Goal: Check status

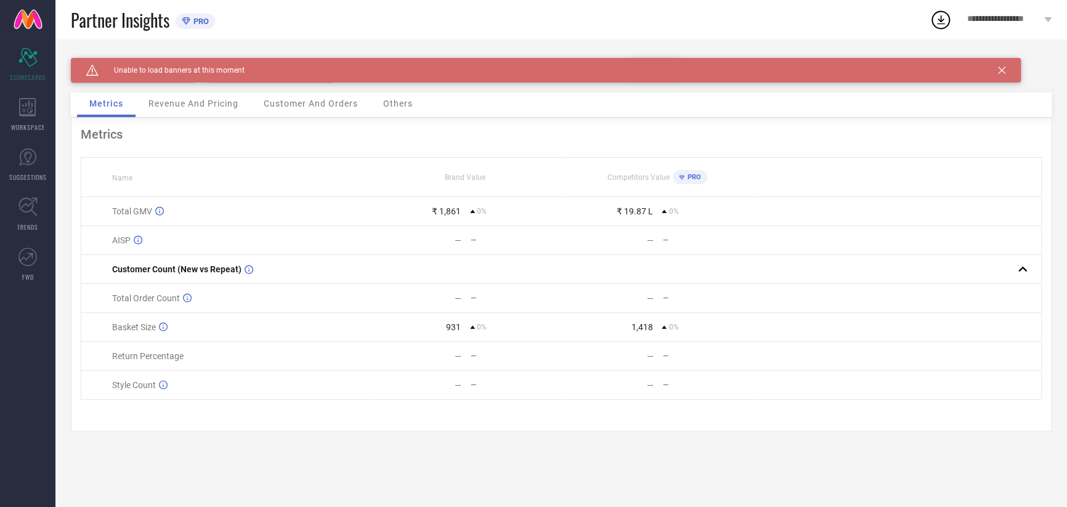
click at [1009, 68] on div "Caution Created with Sketch. Unable to load banners at this moment" at bounding box center [546, 70] width 950 height 25
click at [1008, 68] on div "Caution Created with Sketch. Unable to load banners at this moment" at bounding box center [546, 70] width 950 height 25
click at [999, 70] on icon at bounding box center [1001, 70] width 7 height 7
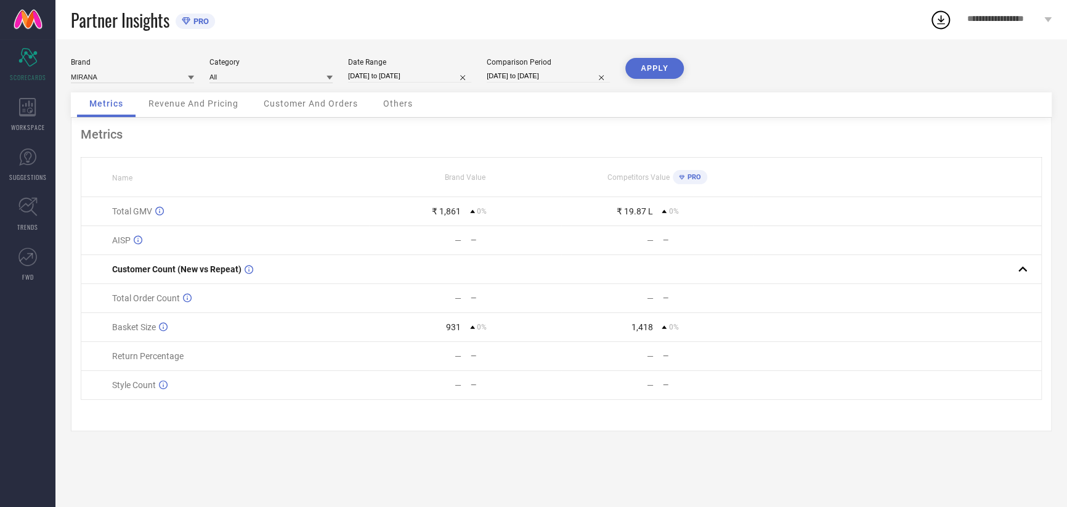
click at [383, 64] on div "Date Range" at bounding box center [409, 62] width 123 height 9
select select "9"
select select "2025"
select select "10"
select select "2025"
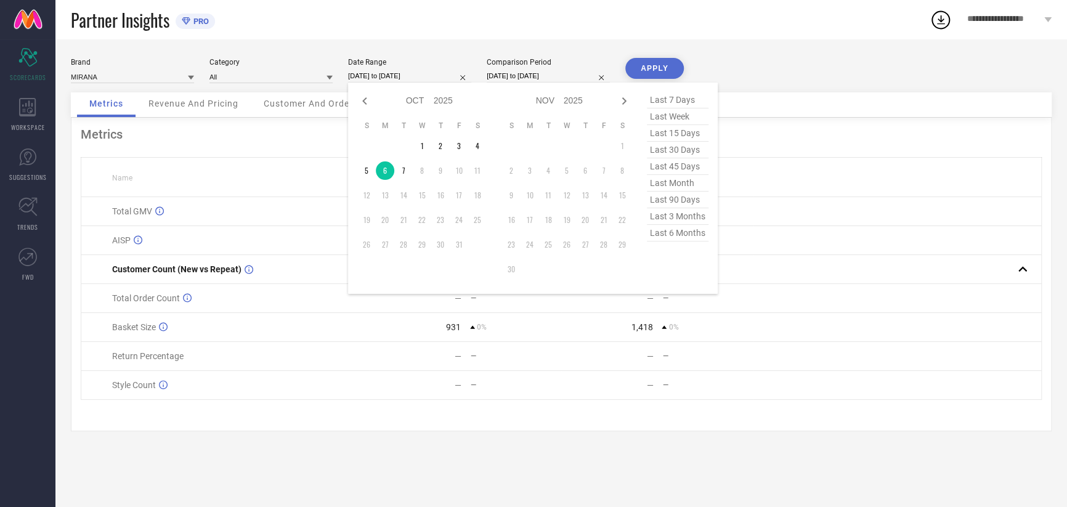
click at [391, 75] on input "[DATE] to [DATE]" at bounding box center [409, 76] width 123 height 13
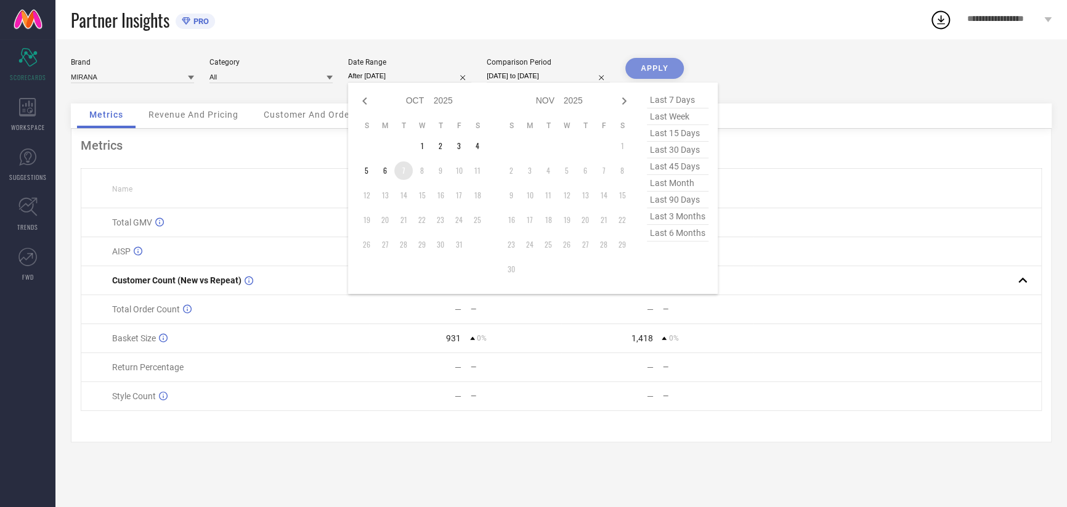
click at [403, 177] on td "7" at bounding box center [403, 170] width 18 height 18
type input "[DATE] to [DATE]"
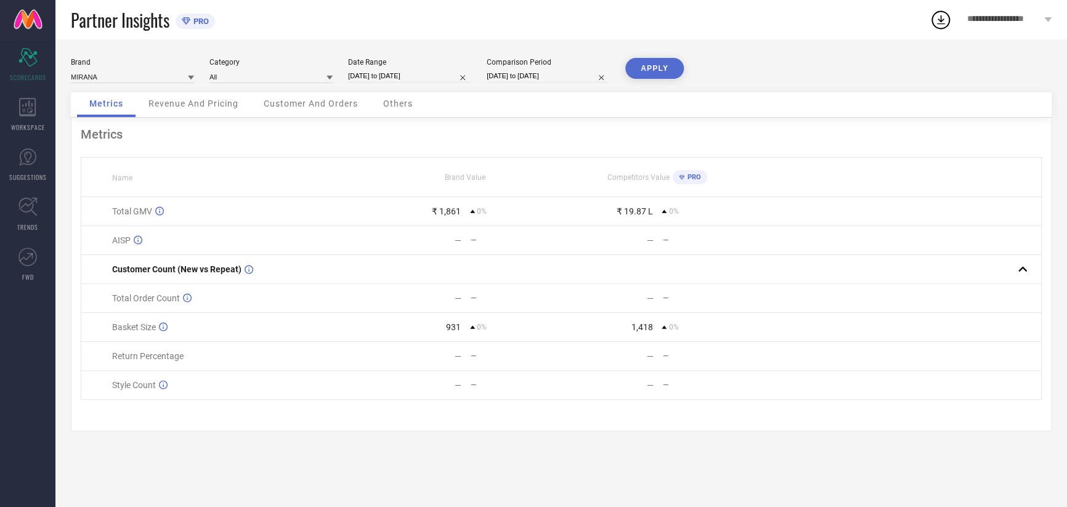
click at [533, 79] on input "[DATE] to [DATE]" at bounding box center [548, 76] width 123 height 13
select select "9"
select select "2025"
select select "10"
select select "2025"
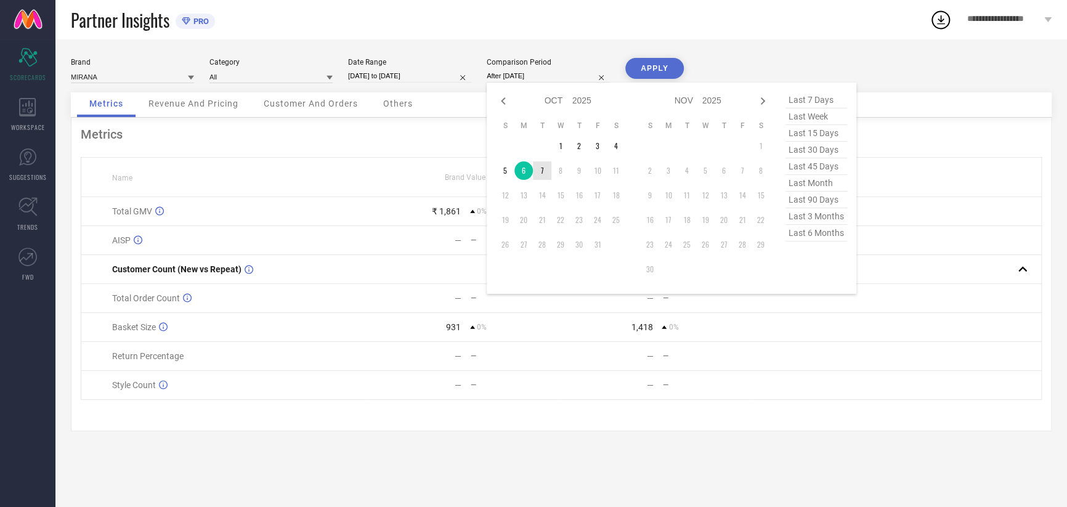
click at [548, 177] on td "7" at bounding box center [542, 170] width 18 height 18
type input "[DATE] to [DATE]"
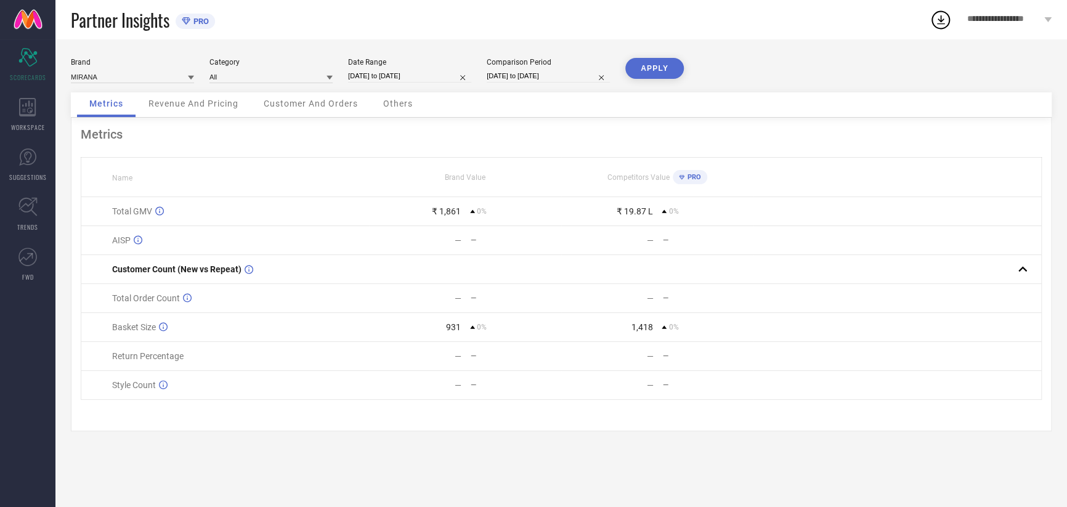
click at [639, 79] on div "APPLY" at bounding box center [654, 75] width 59 height 34
click at [643, 76] on button "APPLY" at bounding box center [654, 68] width 59 height 21
